Goal: Transaction & Acquisition: Purchase product/service

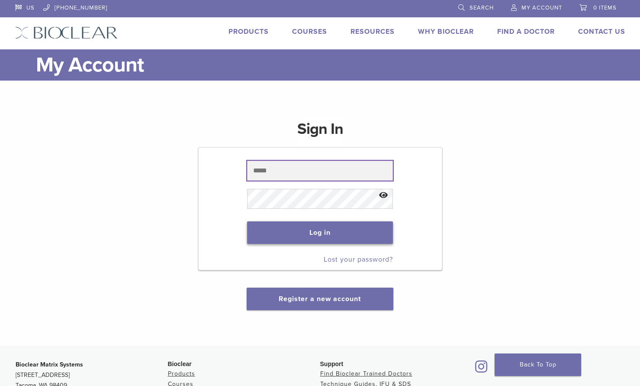
type input "**********"
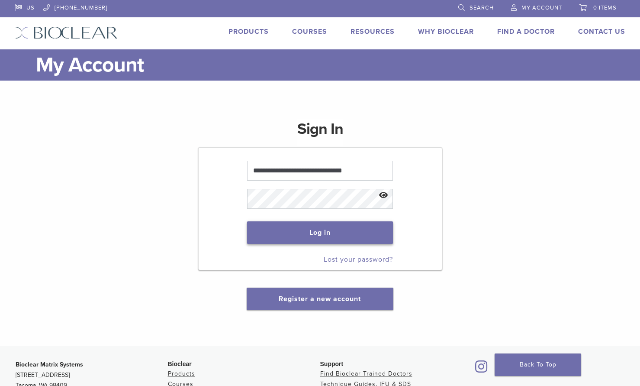
click at [325, 231] on button "Log in" at bounding box center [320, 232] width 146 height 23
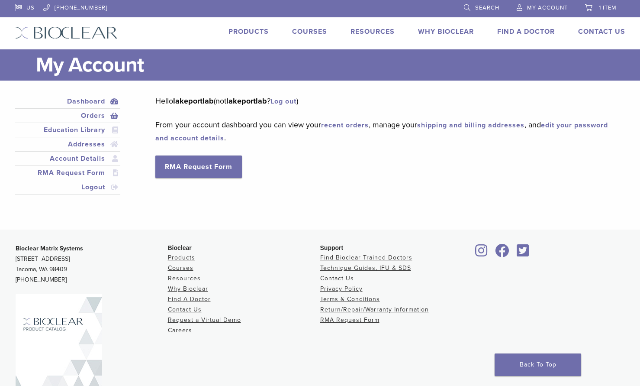
click at [93, 116] on link "Orders" at bounding box center [68, 115] width 102 height 10
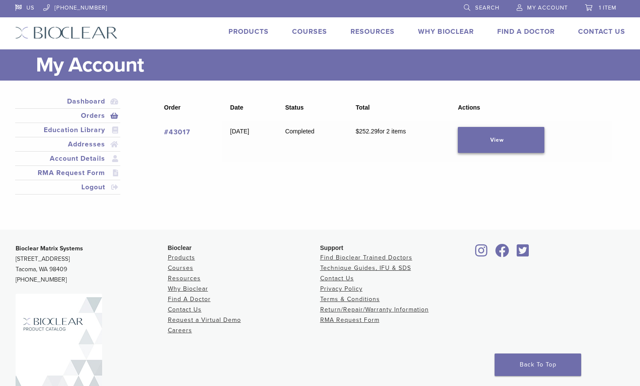
click at [511, 141] on link "View" at bounding box center [501, 140] width 87 height 26
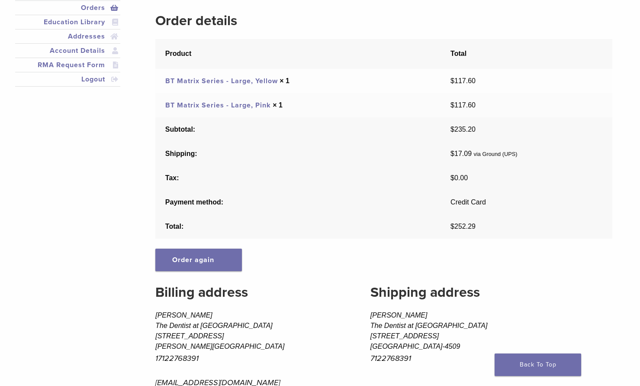
scroll to position [130, 0]
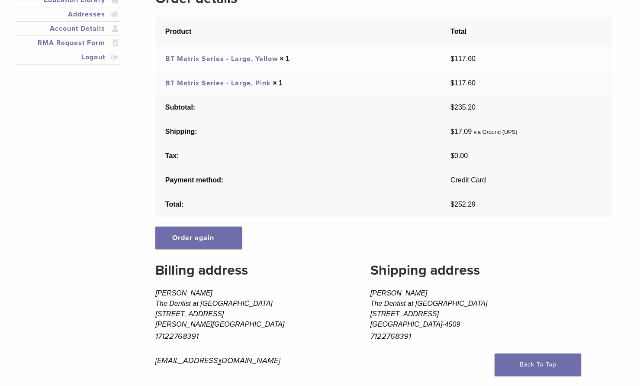
click at [229, 84] on link "BT Matrix Series - Large, Pink" at bounding box center [218, 83] width 106 height 9
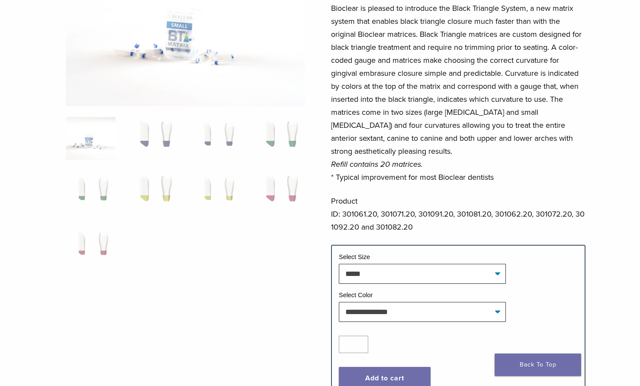
scroll to position [216, 0]
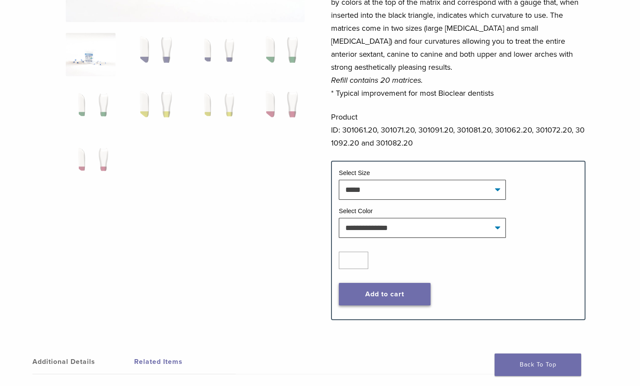
click at [387, 292] on button "Add to cart" at bounding box center [385, 294] width 92 height 23
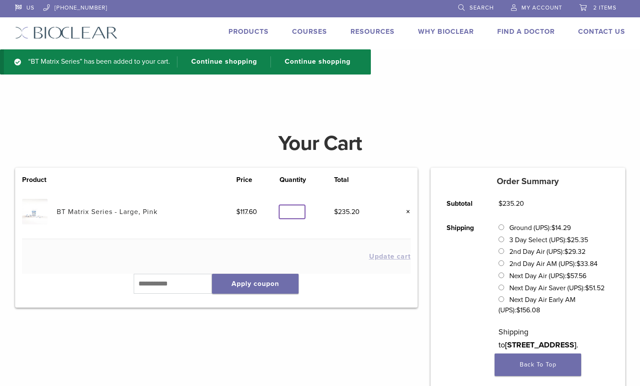
click at [299, 205] on input "*" at bounding box center [292, 211] width 25 height 13
click at [297, 213] on input "*" at bounding box center [292, 211] width 25 height 13
type input "*"
click at [298, 211] on input "*" at bounding box center [292, 211] width 25 height 13
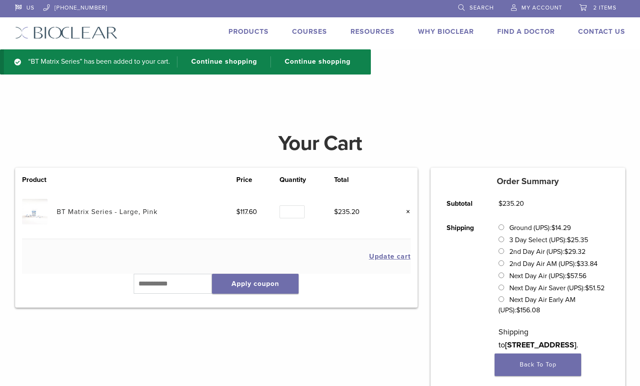
click at [320, 336] on div "Product Price Quantity Total BT Matrix Series - Large, Pink $ 117.60 Quantity Q…" at bounding box center [217, 366] width 416 height 397
click at [393, 256] on button "Update cart" at bounding box center [390, 256] width 42 height 7
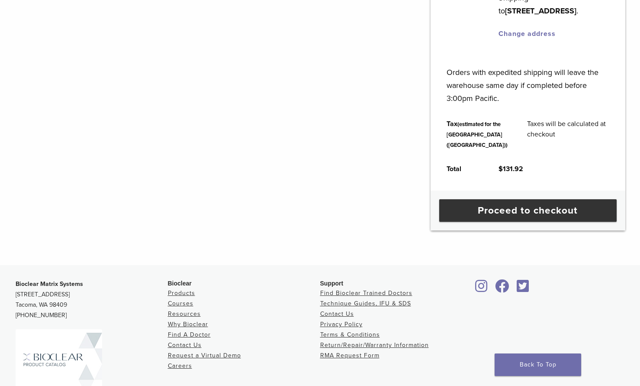
scroll to position [335, 0]
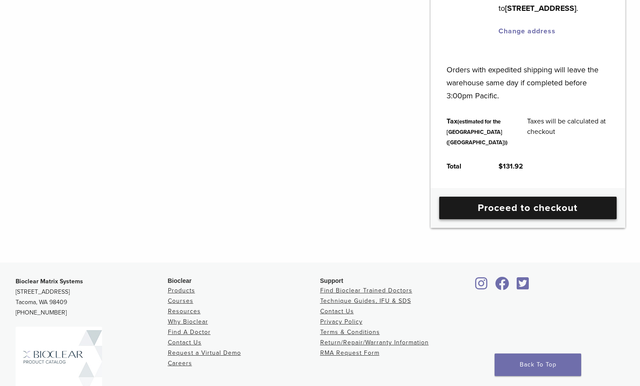
click at [536, 219] on link "Proceed to checkout" at bounding box center [527, 208] width 177 height 23
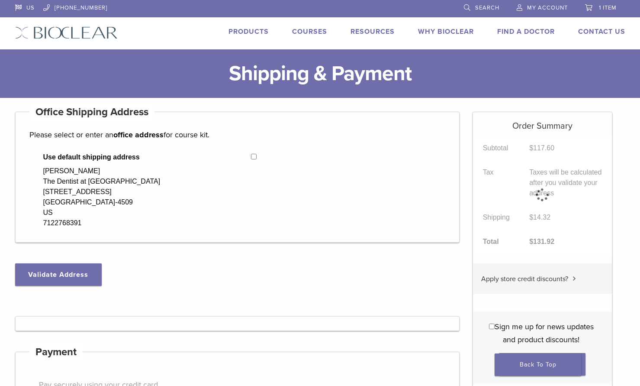
select select "**"
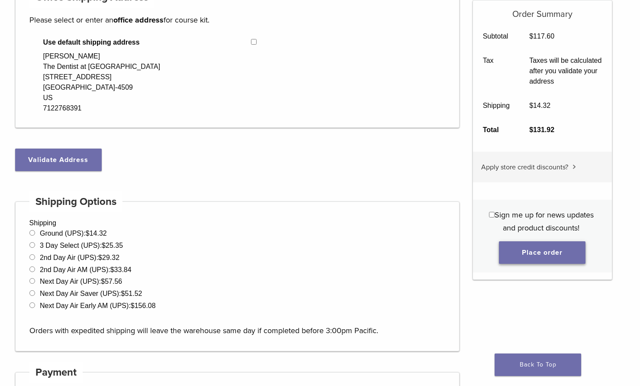
scroll to position [130, 0]
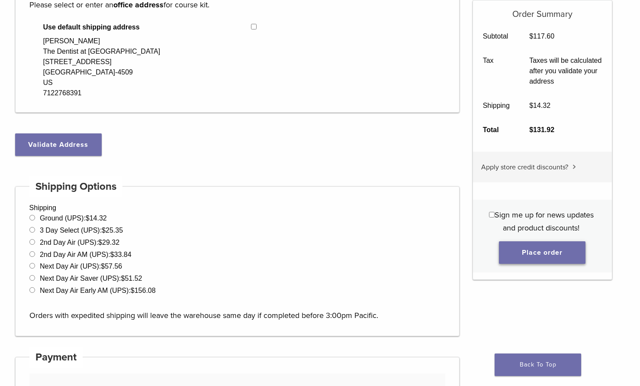
click at [547, 258] on button "Place order" at bounding box center [542, 252] width 87 height 23
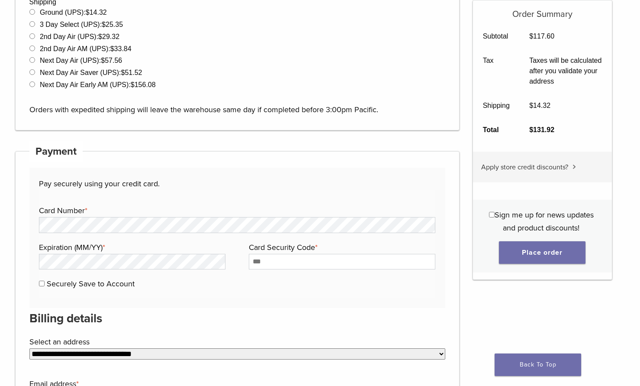
scroll to position [415, 0]
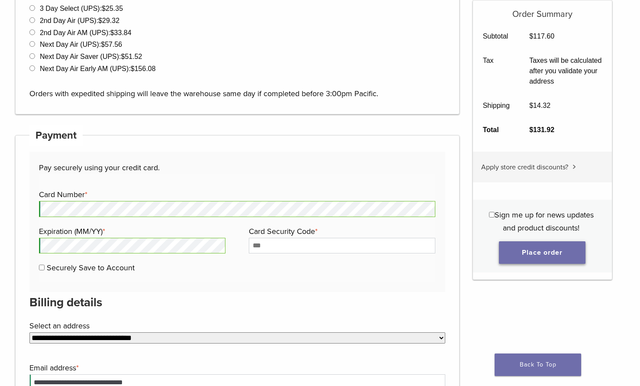
click at [522, 254] on button "Place order" at bounding box center [542, 252] width 87 height 23
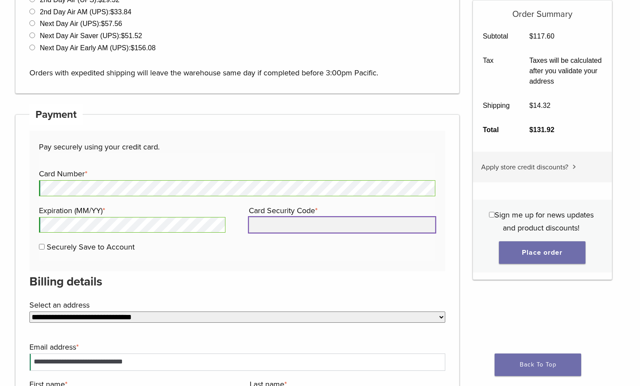
click at [287, 225] on input "Card Security Code *" at bounding box center [342, 225] width 187 height 16
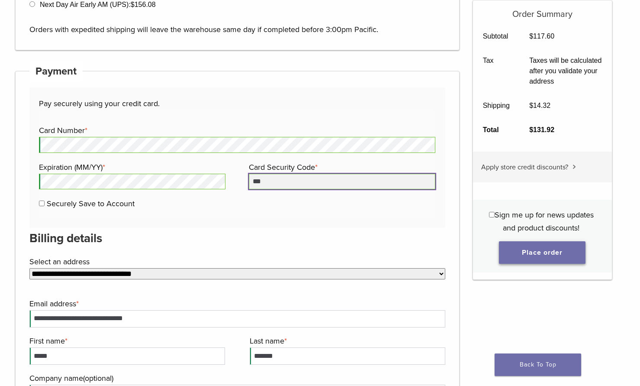
type input "***"
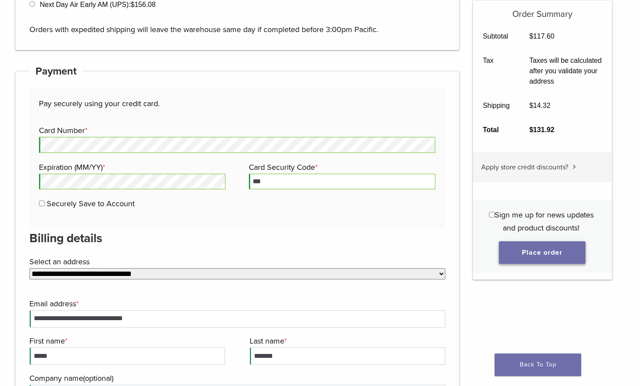
click at [561, 256] on button "Place order" at bounding box center [542, 252] width 87 height 23
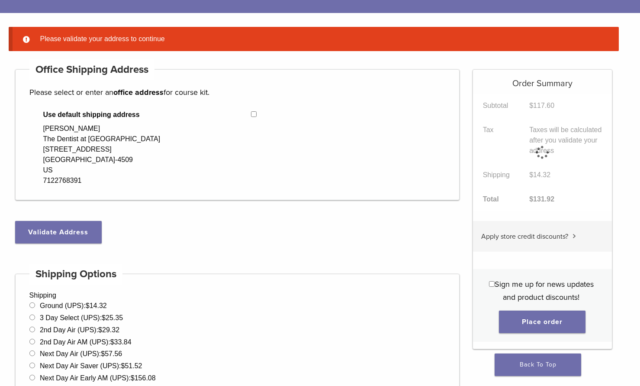
scroll to position [68, 0]
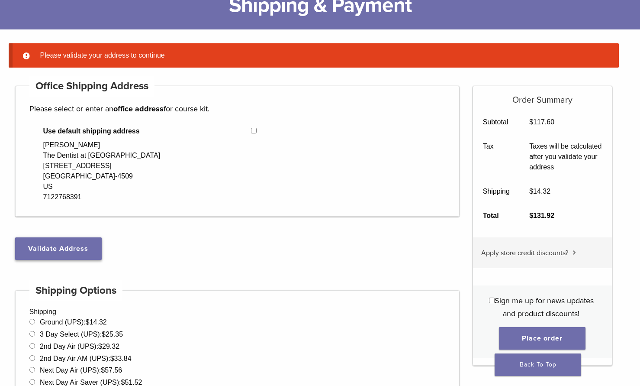
click at [64, 248] on button "Validate Address" at bounding box center [58, 248] width 87 height 23
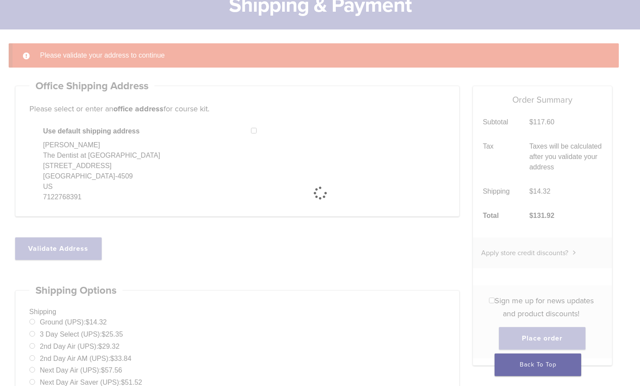
select select "**"
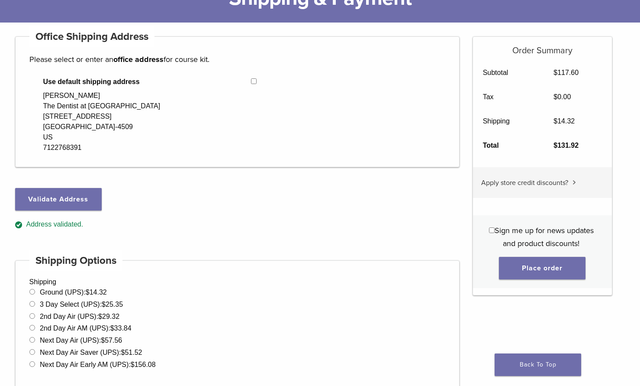
scroll to position [173, 0]
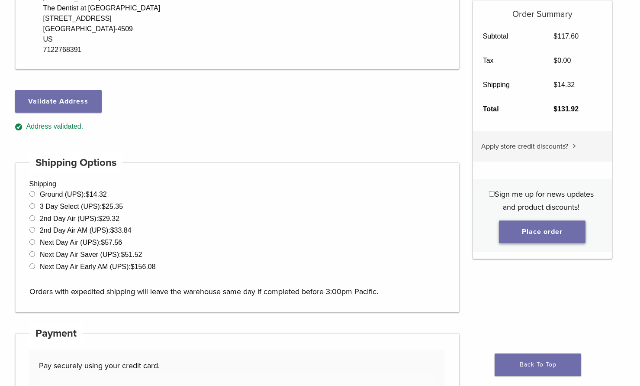
click at [543, 231] on button "Place order" at bounding box center [542, 231] width 87 height 23
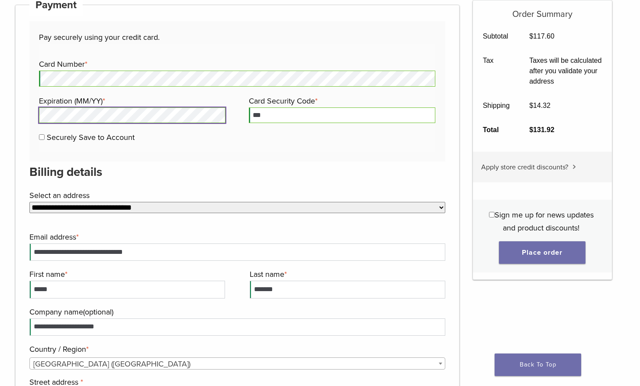
scroll to position [545, 0]
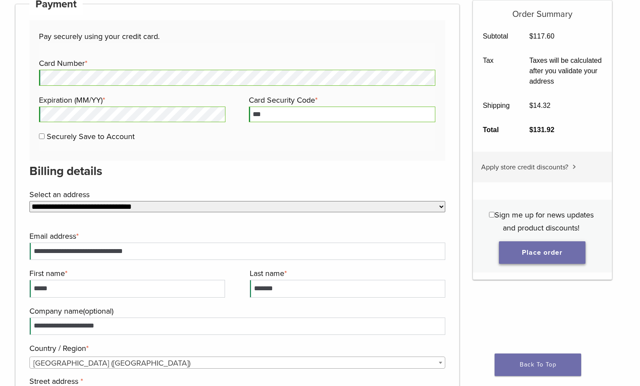
click at [548, 255] on button "Place order" at bounding box center [542, 252] width 87 height 23
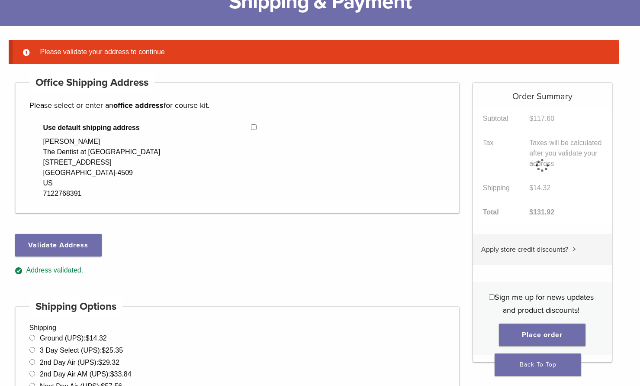
scroll to position [68, 0]
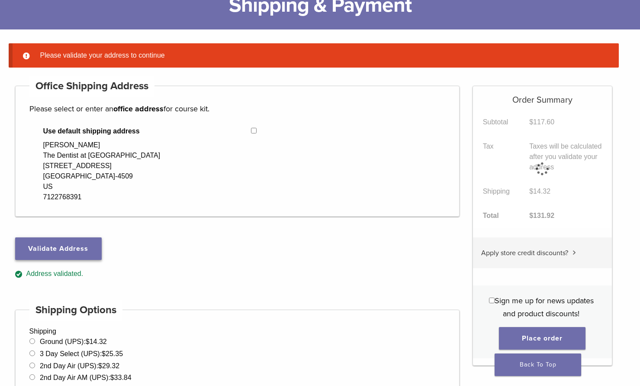
click at [74, 247] on button "Validate Address" at bounding box center [58, 248] width 87 height 23
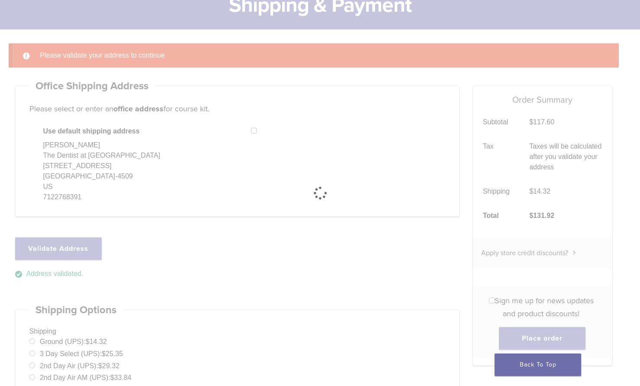
select select "**"
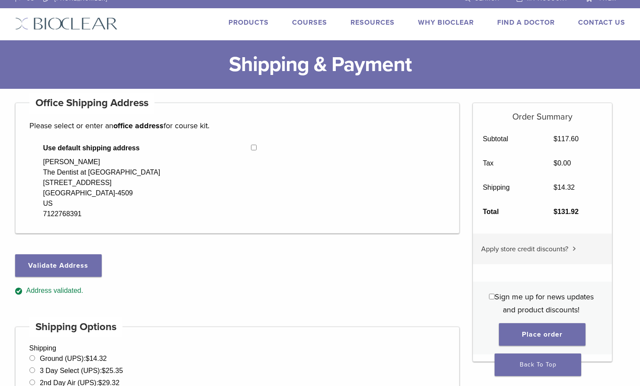
scroll to position [0, 0]
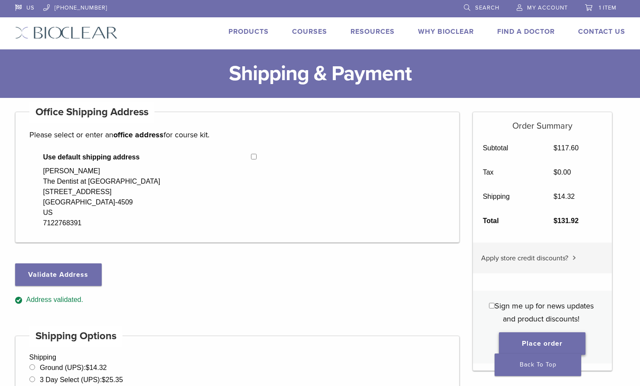
click at [560, 339] on button "Place order" at bounding box center [542, 343] width 87 height 23
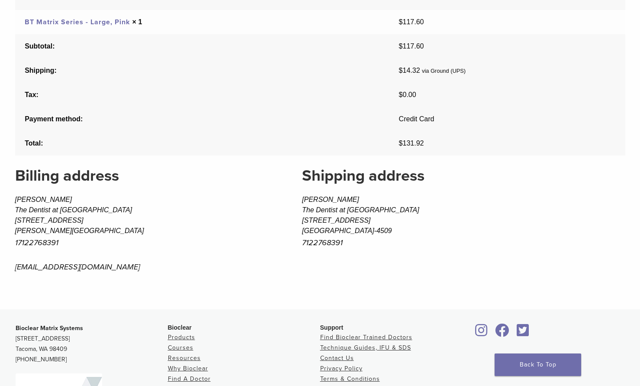
scroll to position [303, 0]
